Goal: Information Seeking & Learning: Learn about a topic

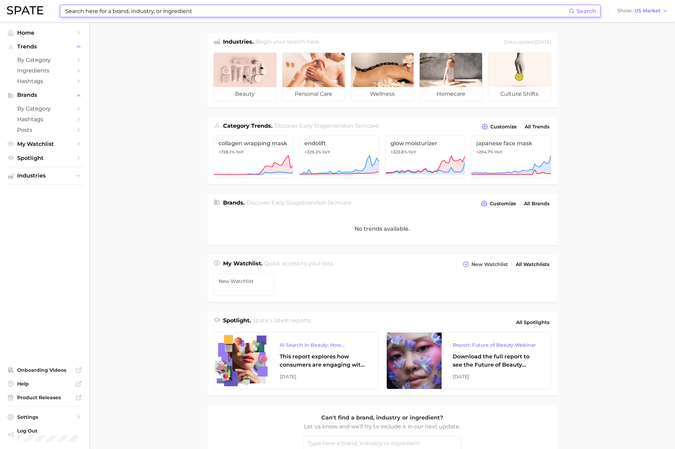
click at [105, 11] on input at bounding box center [317, 11] width 504 height 12
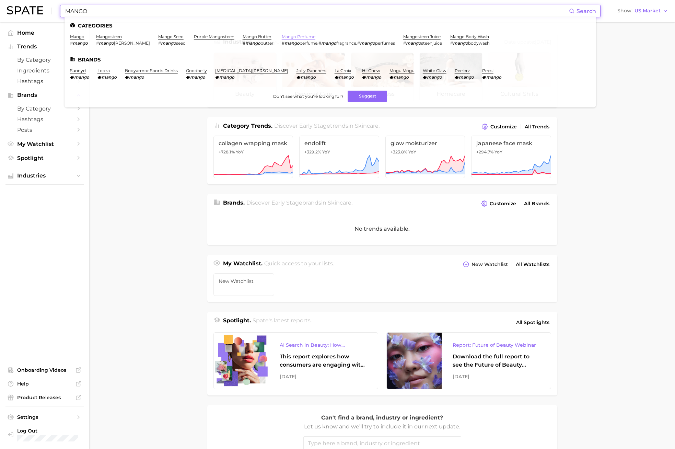
type input "MANGO"
click at [282, 35] on link "mango perfume" at bounding box center [299, 36] width 34 height 5
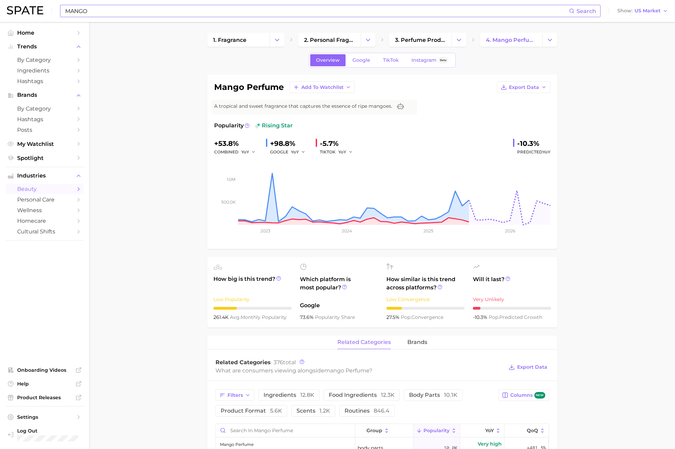
click at [202, 14] on input "MANGO" at bounding box center [317, 11] width 504 height 12
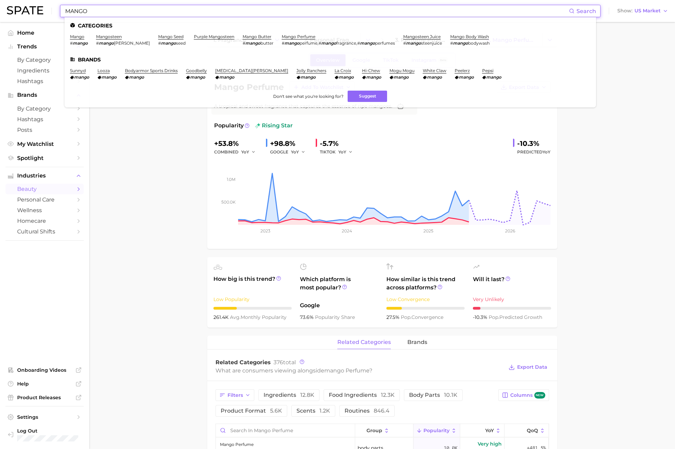
click at [202, 13] on input "MANGO" at bounding box center [317, 11] width 504 height 12
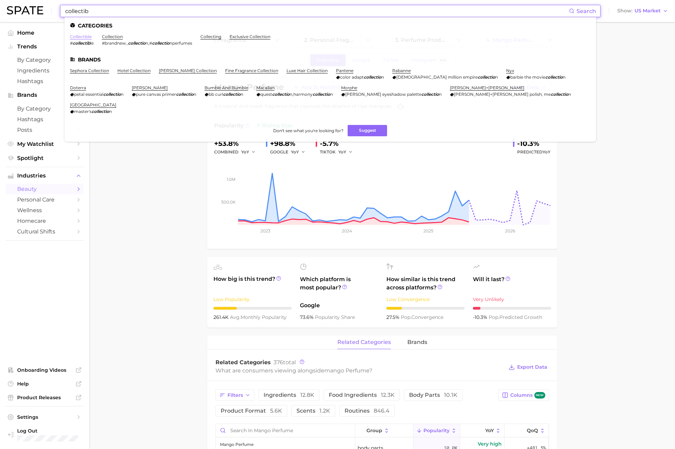
click at [82, 38] on link "collectible" at bounding box center [81, 36] width 22 height 5
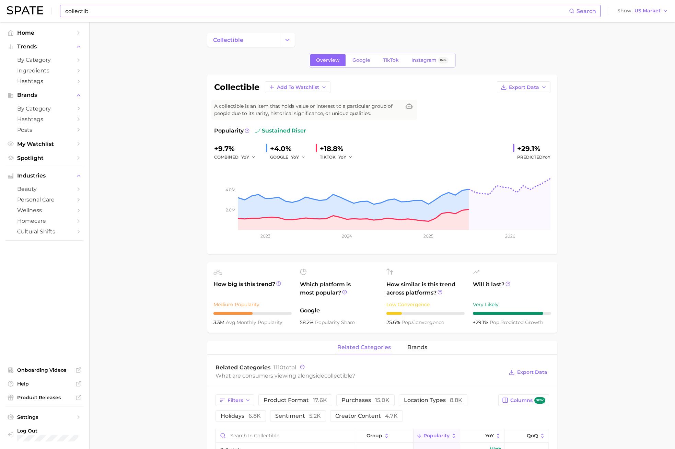
click at [95, 13] on input "collectib" at bounding box center [317, 11] width 504 height 12
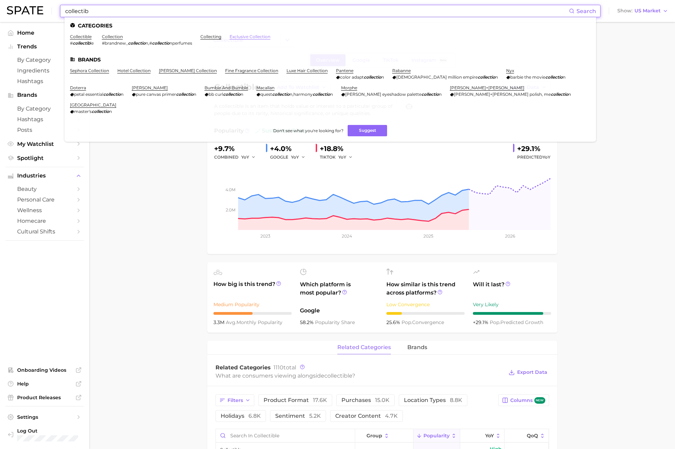
click at [267, 38] on link "exclusive collection" at bounding box center [250, 36] width 41 height 5
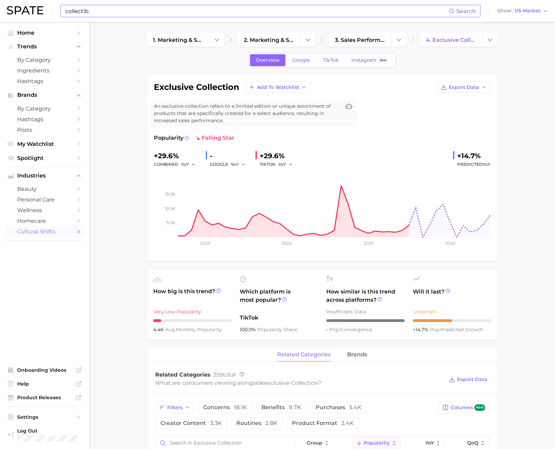
click at [123, 12] on input "collectib" at bounding box center [257, 11] width 384 height 12
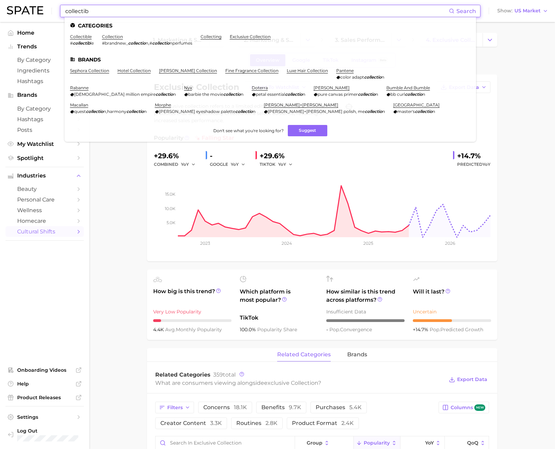
click at [123, 11] on input "collectib" at bounding box center [257, 11] width 384 height 12
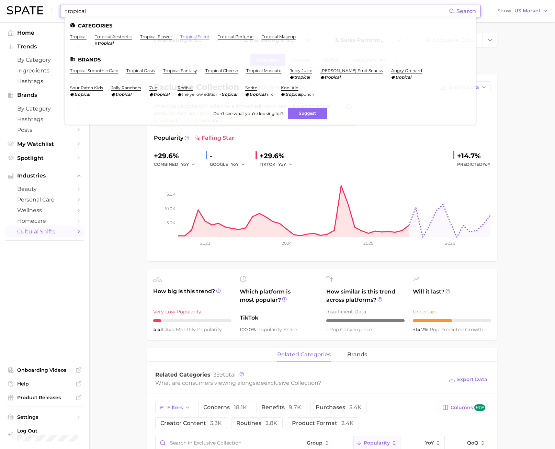
click at [184, 37] on link "tropical scent" at bounding box center [194, 36] width 29 height 5
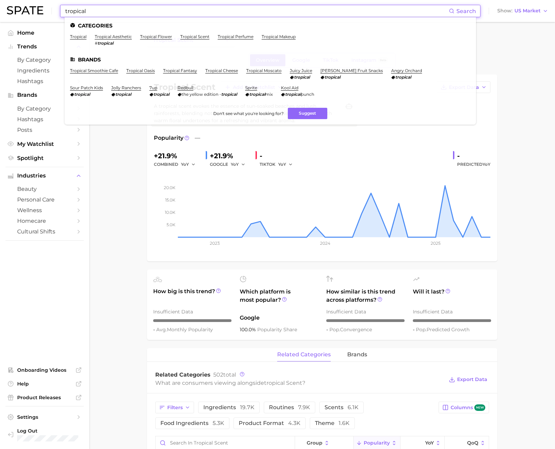
click at [97, 10] on input "tropical" at bounding box center [257, 11] width 384 height 12
click at [226, 36] on link "tropical perfume" at bounding box center [236, 36] width 36 height 5
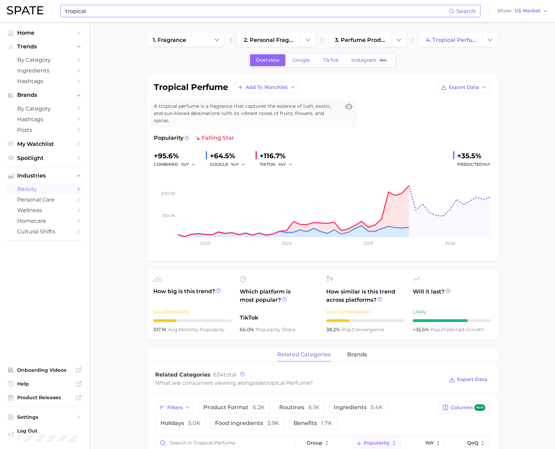
click at [123, 13] on input "tropical" at bounding box center [257, 11] width 384 height 12
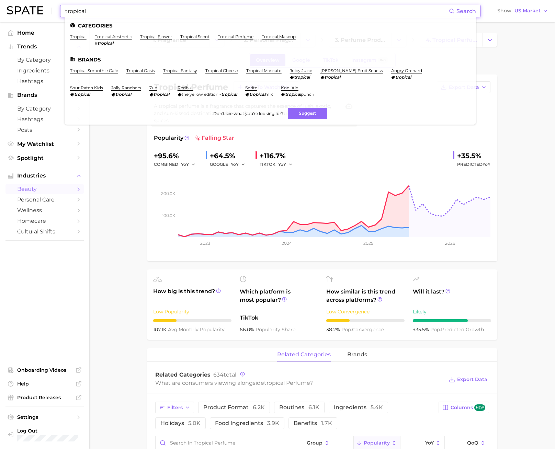
click at [122, 13] on input "tropical" at bounding box center [257, 11] width 384 height 12
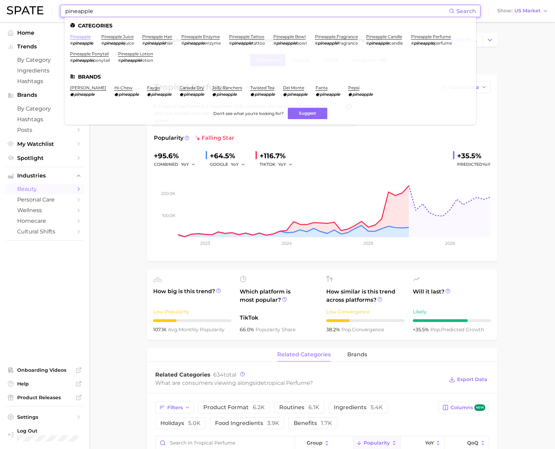
click at [82, 35] on link "pineapple" at bounding box center [80, 36] width 21 height 5
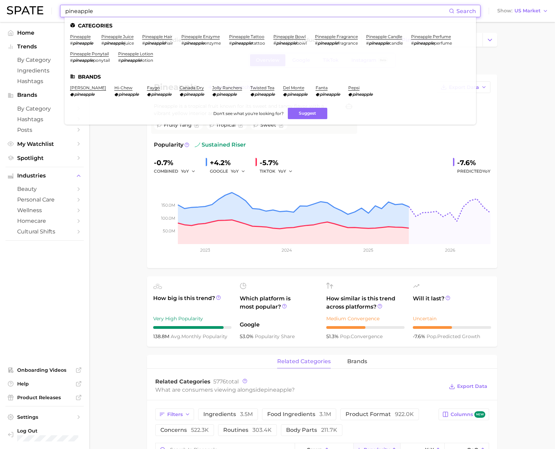
click at [103, 13] on input "pineapple" at bounding box center [257, 11] width 384 height 12
click at [342, 37] on link "pineapple fragrance" at bounding box center [336, 36] width 43 height 5
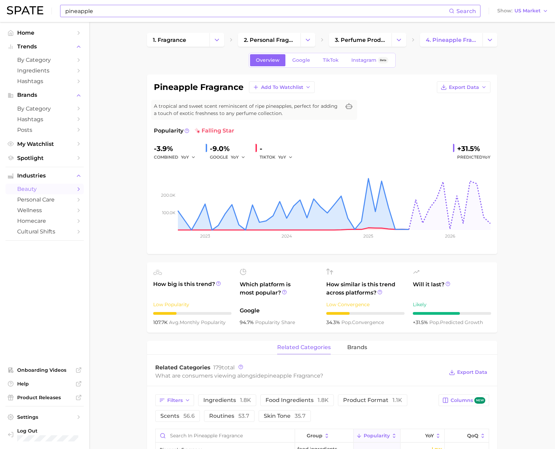
click at [87, 9] on input "pineapple" at bounding box center [257, 11] width 384 height 12
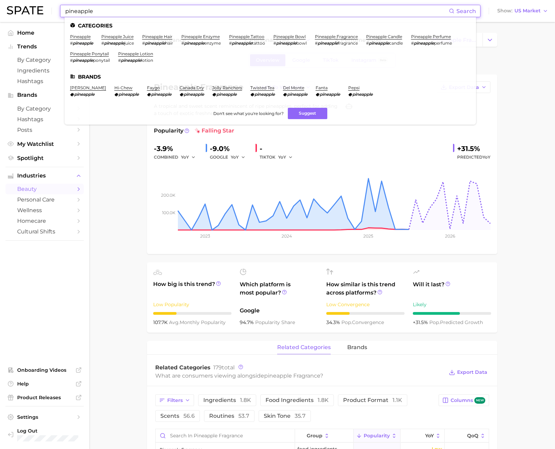
click at [88, 10] on input "pineapple" at bounding box center [257, 11] width 384 height 12
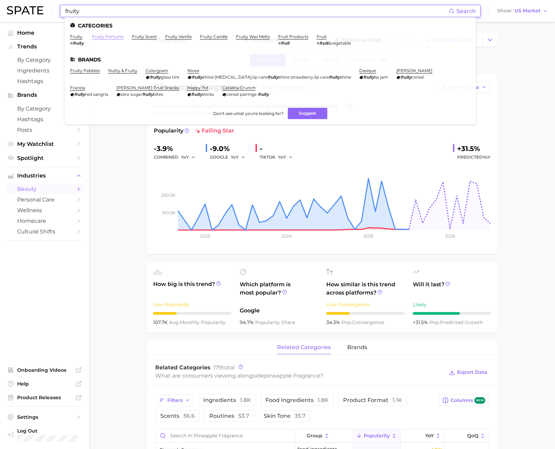
click at [100, 37] on link "fruity perfume" at bounding box center [108, 36] width 32 height 5
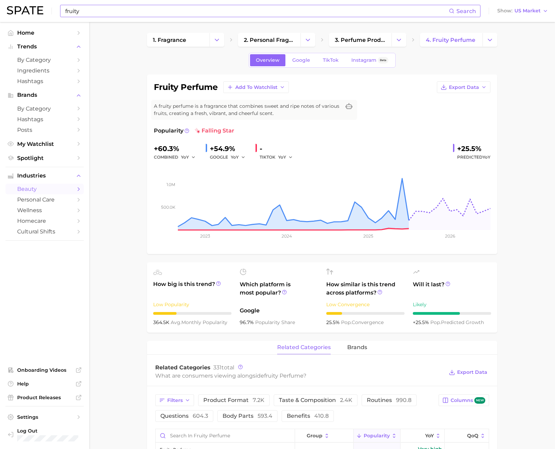
click at [102, 8] on input "fruity" at bounding box center [257, 11] width 384 height 12
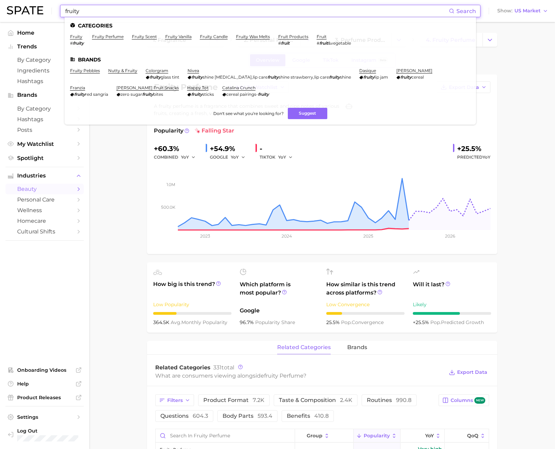
click at [102, 8] on input "fruity" at bounding box center [257, 11] width 384 height 12
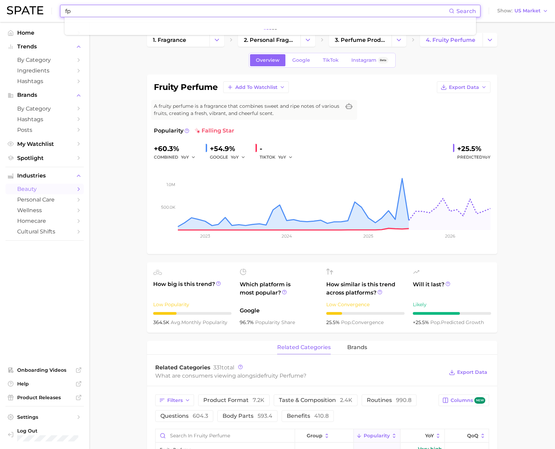
type input "f"
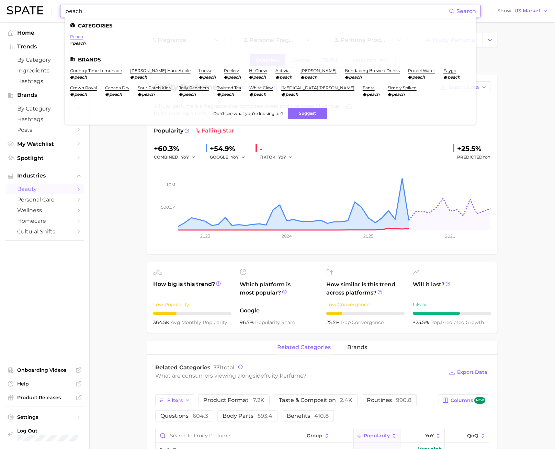
click at [79, 35] on link "peach" at bounding box center [76, 36] width 13 height 5
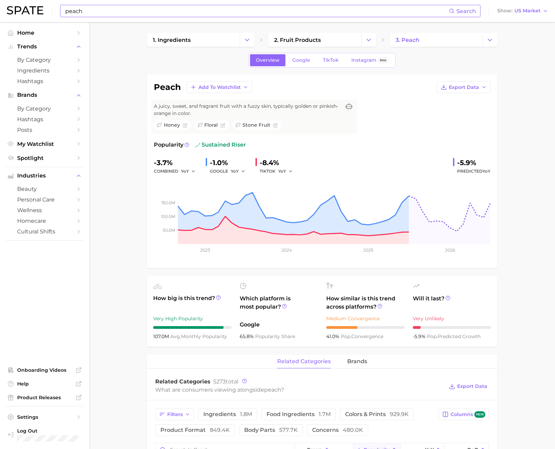
click at [112, 14] on input "peach" at bounding box center [257, 11] width 384 height 12
type input "p"
click at [103, 10] on input at bounding box center [257, 11] width 384 height 12
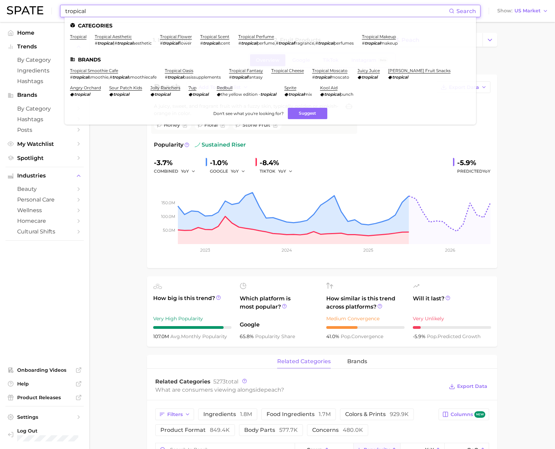
click at [230, 38] on li "tropical scent # tropical scent" at bounding box center [215, 40] width 30 height 12
click at [225, 38] on link "tropical scent" at bounding box center [214, 36] width 29 height 5
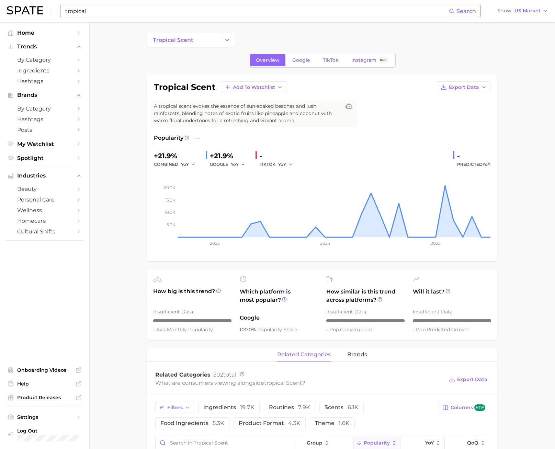
click at [85, 11] on input "tropical" at bounding box center [257, 11] width 384 height 12
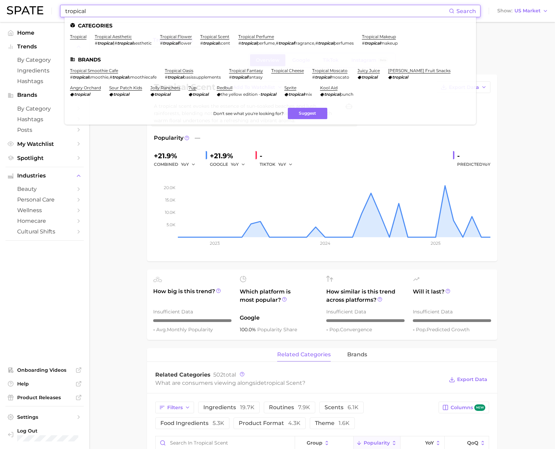
click at [85, 11] on input "tropical" at bounding box center [257, 11] width 384 height 12
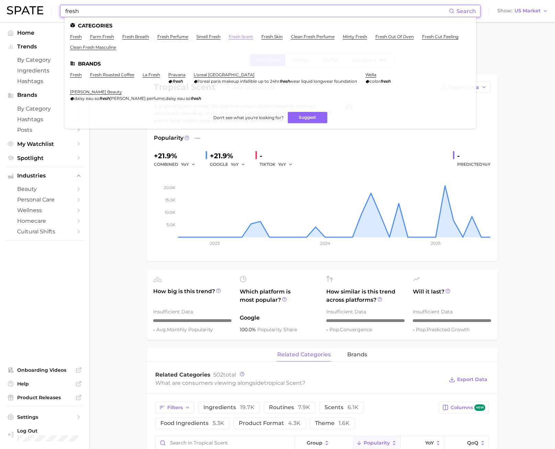
click at [240, 36] on link "fresh scent" at bounding box center [241, 36] width 24 height 5
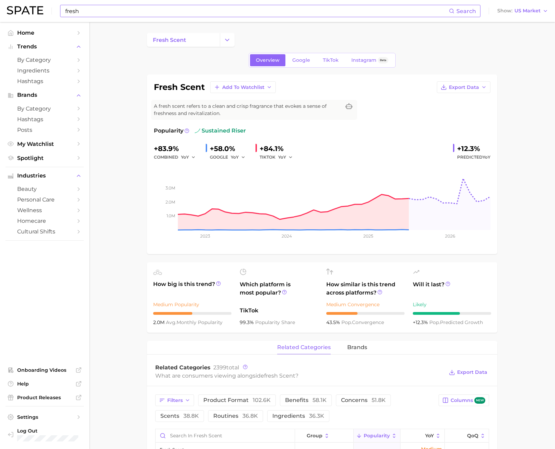
click at [70, 11] on input "fresh" at bounding box center [257, 11] width 384 height 12
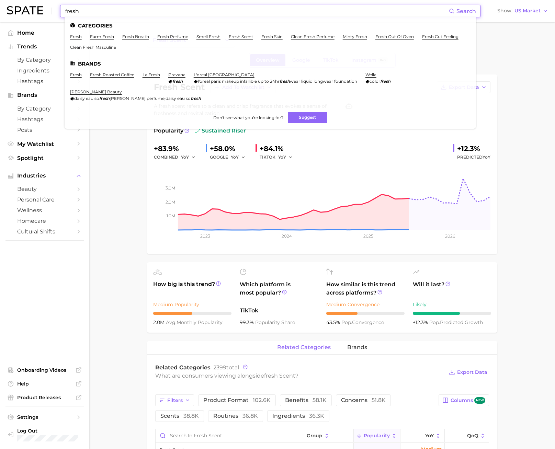
click at [70, 11] on input "fresh" at bounding box center [257, 11] width 384 height 12
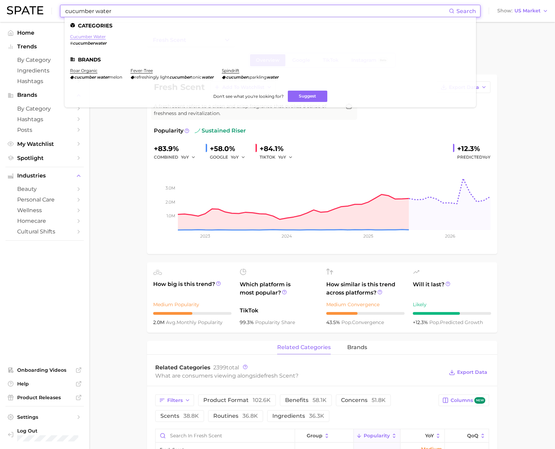
click at [88, 35] on link "cucumber water" at bounding box center [88, 36] width 36 height 5
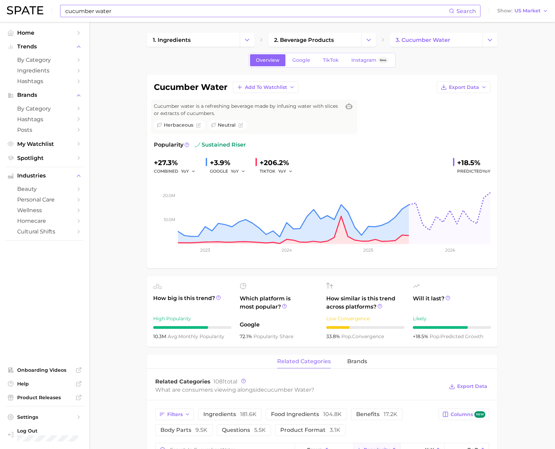
click at [97, 10] on input "cucumber water" at bounding box center [257, 11] width 384 height 12
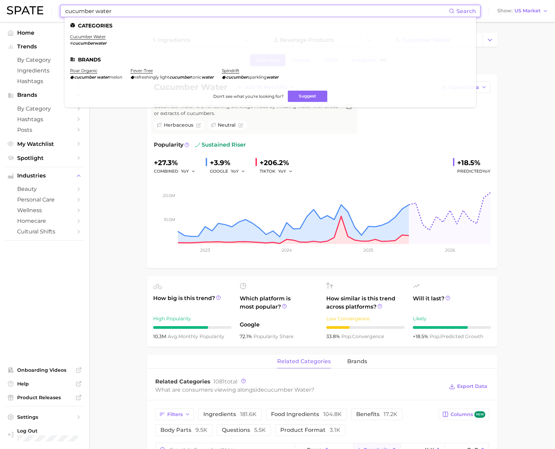
click at [97, 10] on input "cucumber water" at bounding box center [257, 11] width 384 height 12
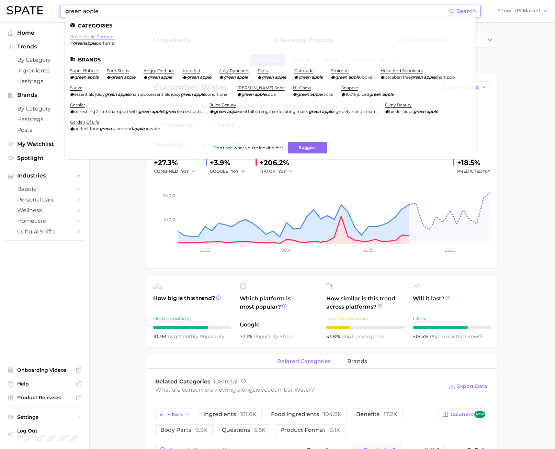
type input "green apple"
click at [104, 35] on link "green apple perfume" at bounding box center [92, 36] width 45 height 5
